Goal: Transaction & Acquisition: Subscribe to service/newsletter

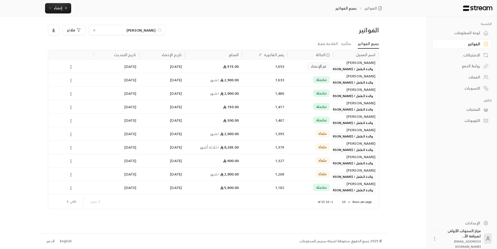
click at [463, 36] on link "لوحة المعلومات" at bounding box center [462, 33] width 60 height 10
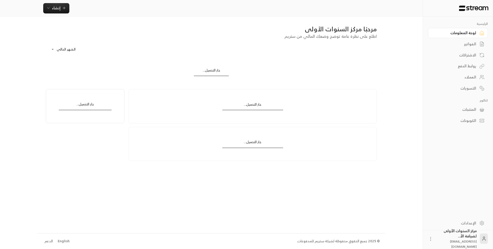
click at [462, 45] on div "الفواتير" at bounding box center [456, 43] width 42 height 5
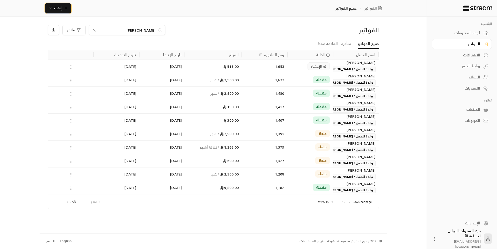
click at [60, 6] on span "إنشاء" at bounding box center [58, 8] width 9 height 6
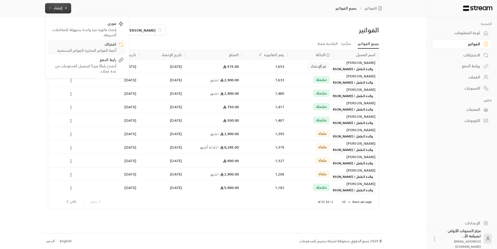
click at [108, 53] on div "أتمتة الفواتير المتكررة للفواتير المستمرة." at bounding box center [83, 50] width 65 height 5
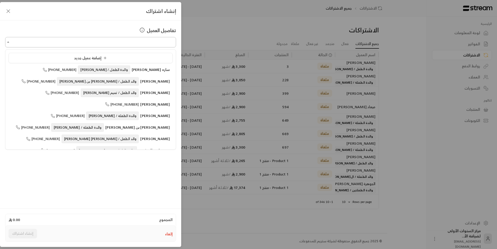
click at [163, 45] on input "اختر العميل" at bounding box center [90, 42] width 171 height 9
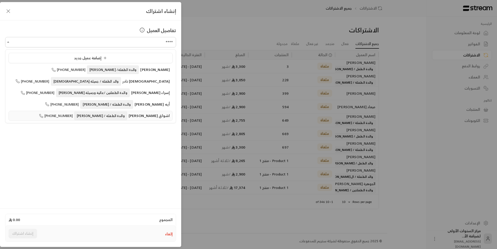
click at [122, 117] on span "والدة الطفلة / [PERSON_NAME]" at bounding box center [100, 116] width 53 height 9
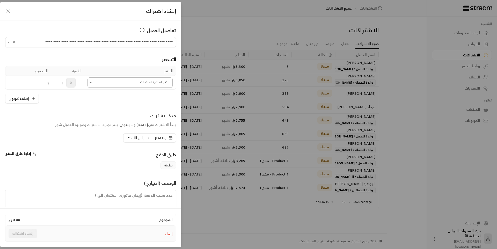
type input "**********"
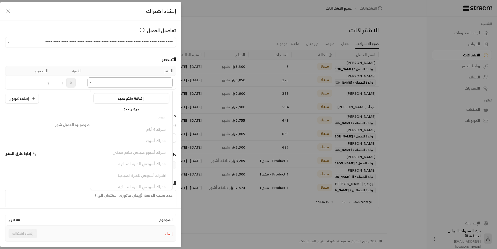
click at [143, 86] on input "اختر العميل" at bounding box center [130, 82] width 85 height 9
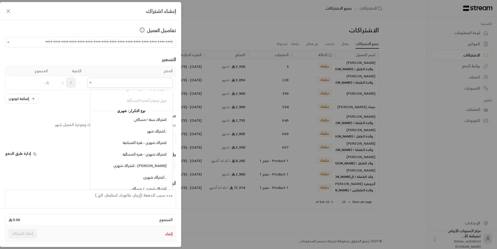
scroll to position [647, 0]
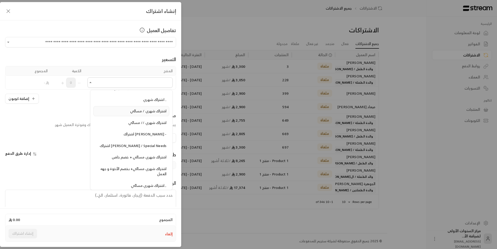
click at [150, 110] on span "اشتراك شهري / مسائي" at bounding box center [148, 111] width 36 height 6
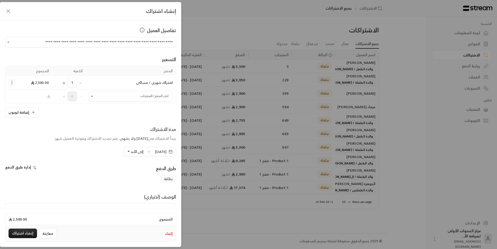
click at [14, 84] on icon "Selected Products" at bounding box center [11, 82] width 5 height 5
click at [34, 106] on span "إزالة المنتج" at bounding box center [33, 104] width 15 height 6
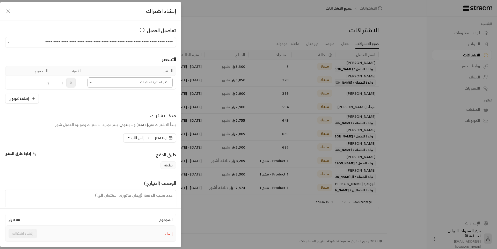
click at [112, 83] on input "اختر العميل" at bounding box center [130, 82] width 85 height 9
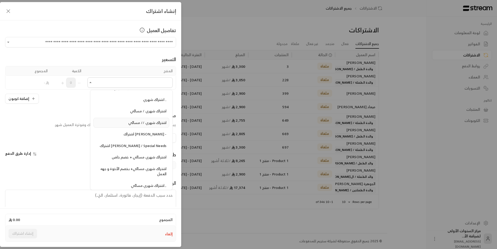
click at [141, 123] on span "اشتراك شهري // مسائي" at bounding box center [147, 122] width 38 height 6
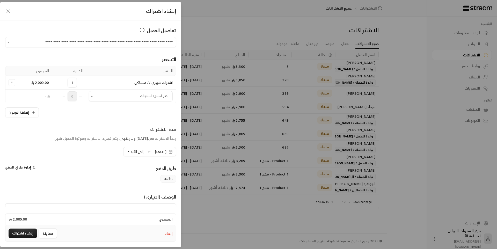
click at [168, 235] on button "إلغاء" at bounding box center [169, 233] width 8 height 5
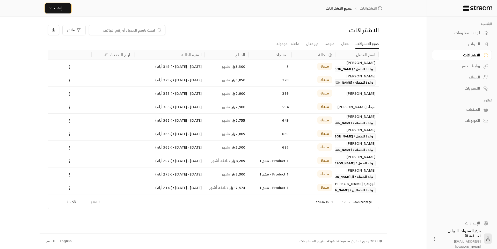
click at [61, 11] on span "إنشاء" at bounding box center [58, 8] width 9 height 6
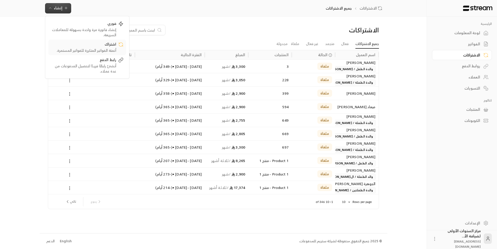
click at [107, 50] on div "أتمتة الفواتير المتكررة للفواتير المستمرة." at bounding box center [83, 50] width 65 height 5
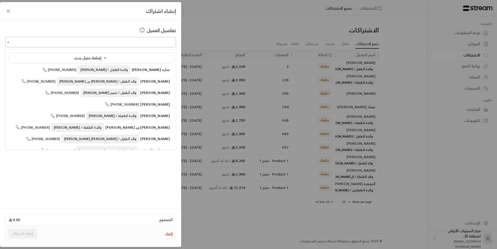
click at [131, 40] on input "اختر العميل" at bounding box center [90, 42] width 171 height 9
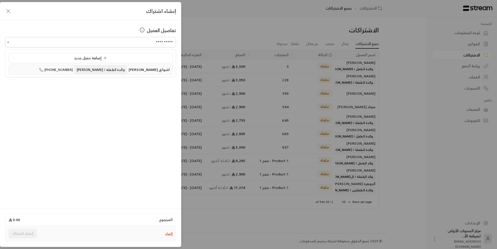
click at [127, 72] on span "والدة الطفلة / [PERSON_NAME]" at bounding box center [100, 69] width 53 height 9
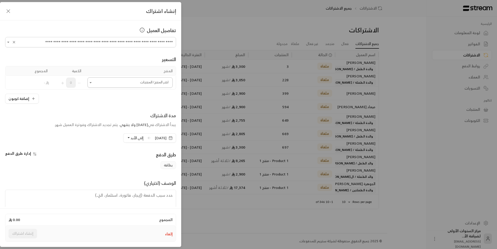
type input "**********"
click at [154, 84] on input "اختر العميل" at bounding box center [130, 82] width 85 height 9
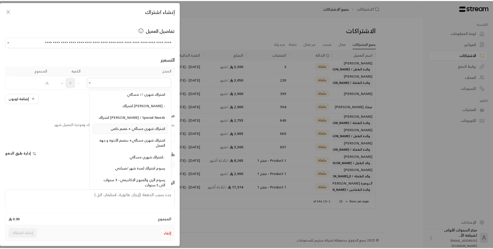
scroll to position [667, 0]
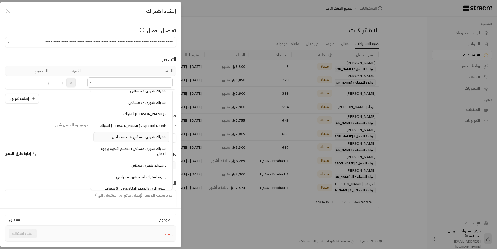
click at [141, 140] on span "اشتراك شهري مسائي + خصم خاص" at bounding box center [139, 137] width 55 height 6
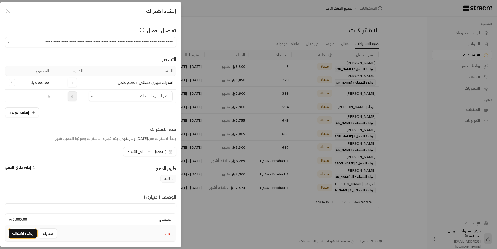
click at [17, 236] on button "إنشاء اشتراك" at bounding box center [23, 234] width 28 height 10
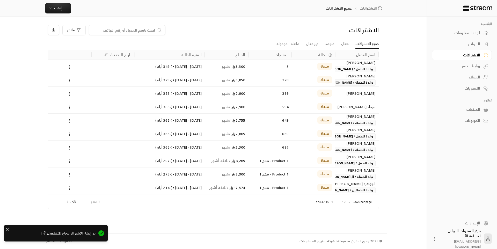
click at [458, 32] on div "لوحة المعلومات" at bounding box center [460, 32] width 42 height 5
